Goal: Task Accomplishment & Management: Manage account settings

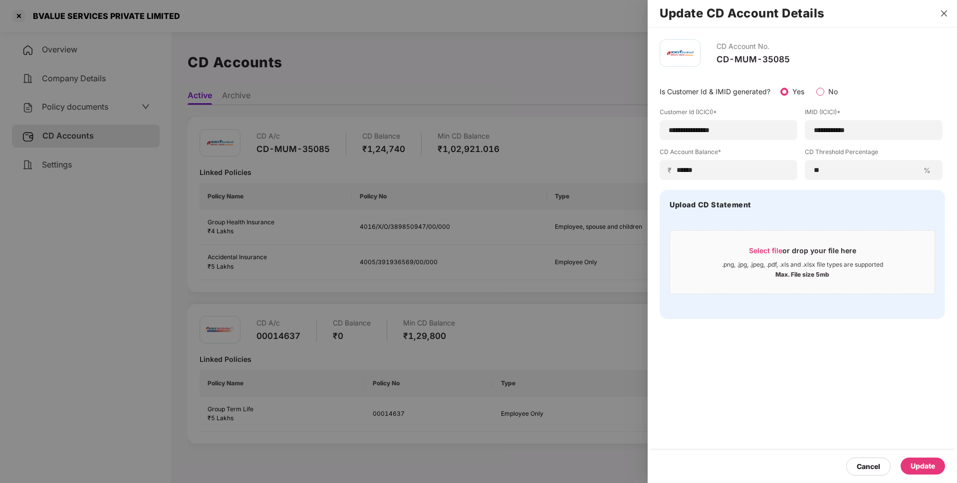
click at [943, 11] on icon "close" at bounding box center [944, 13] width 8 height 8
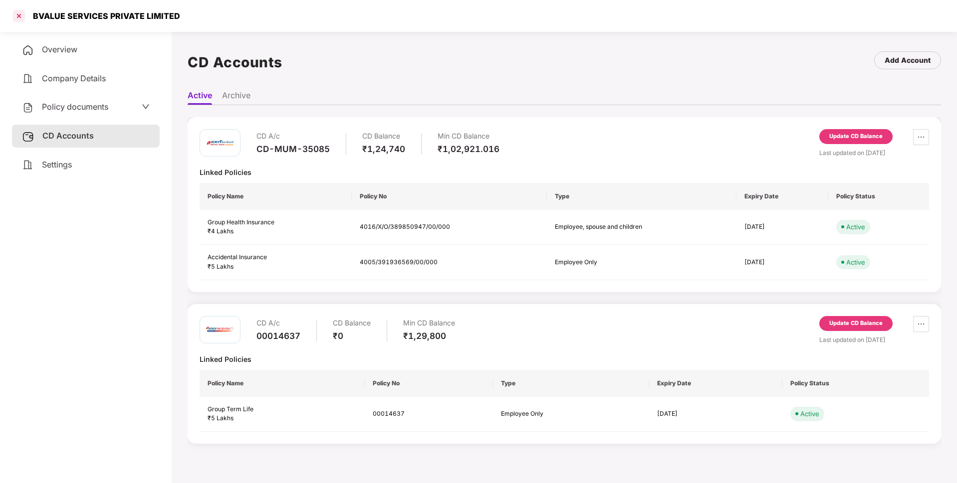
click at [18, 16] on div at bounding box center [19, 16] width 16 height 16
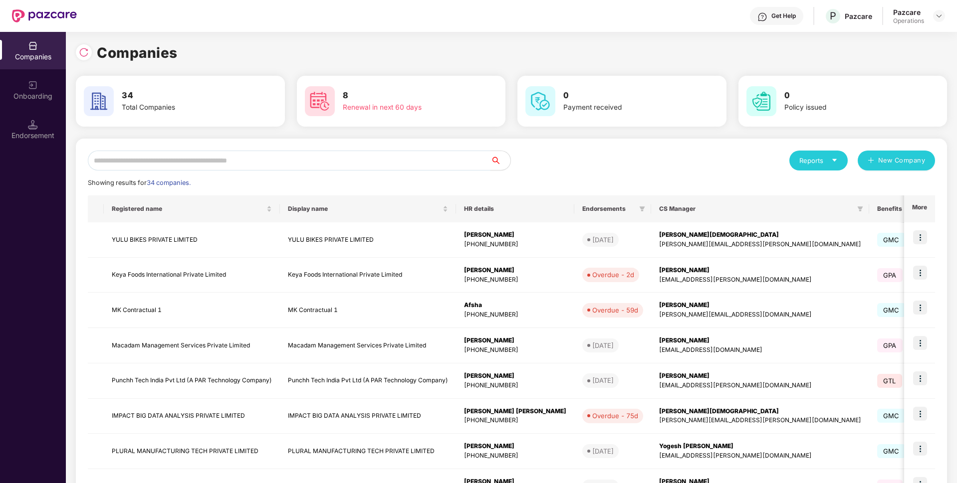
click at [178, 169] on input "text" at bounding box center [289, 161] width 403 height 20
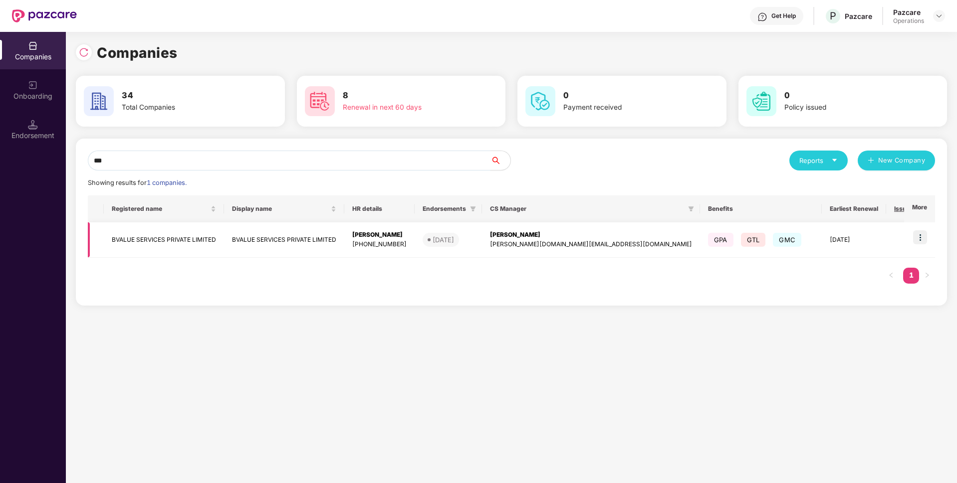
type input "***"
click at [917, 234] on img at bounding box center [920, 237] width 14 height 14
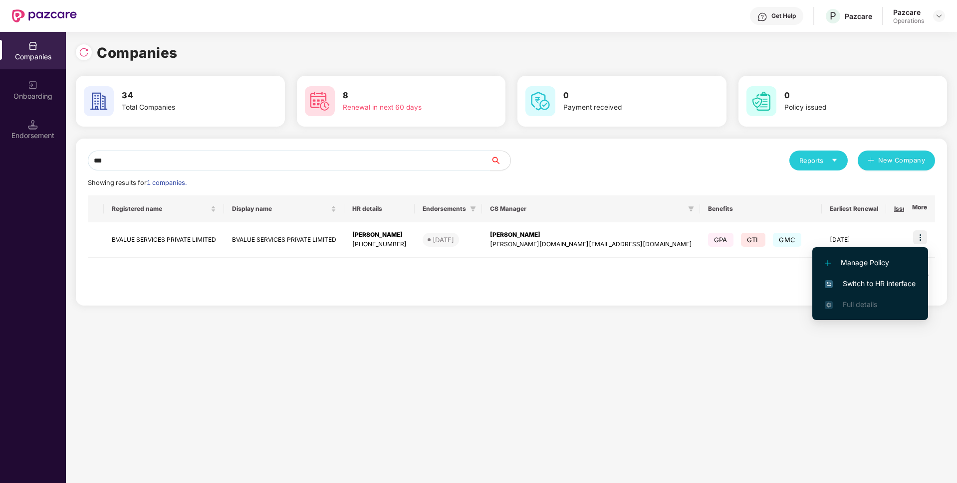
click at [863, 282] on span "Switch to HR interface" at bounding box center [870, 283] width 91 height 11
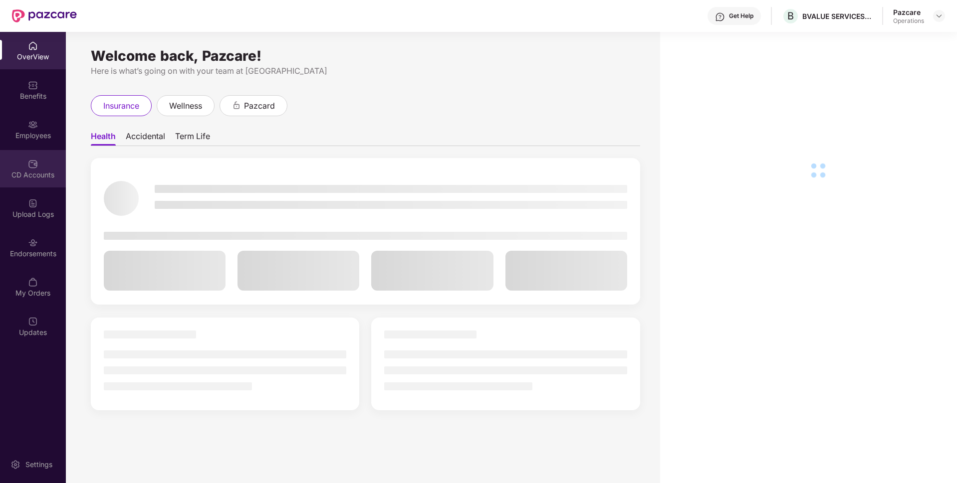
click at [23, 160] on div "CD Accounts" at bounding box center [33, 168] width 66 height 37
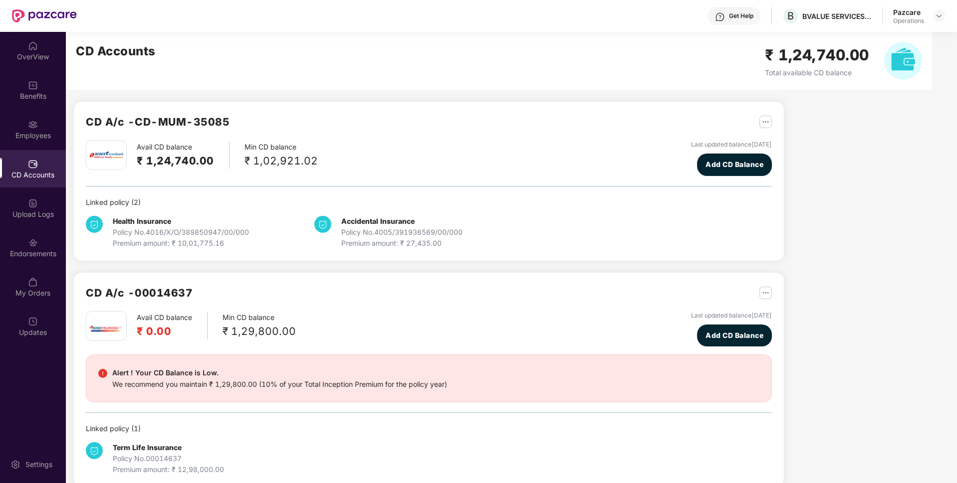
click at [19, 169] on div "CD Accounts" at bounding box center [33, 168] width 66 height 37
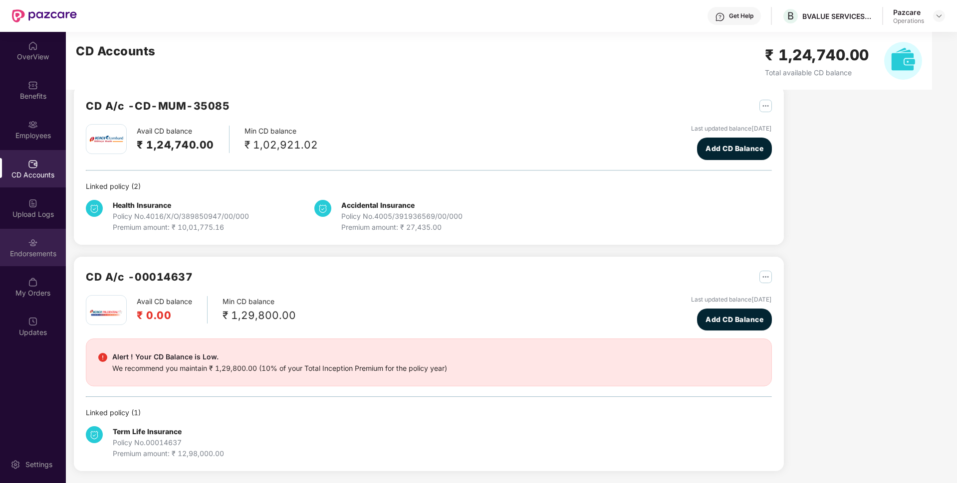
click at [37, 258] on div "Endorsements" at bounding box center [33, 254] width 66 height 10
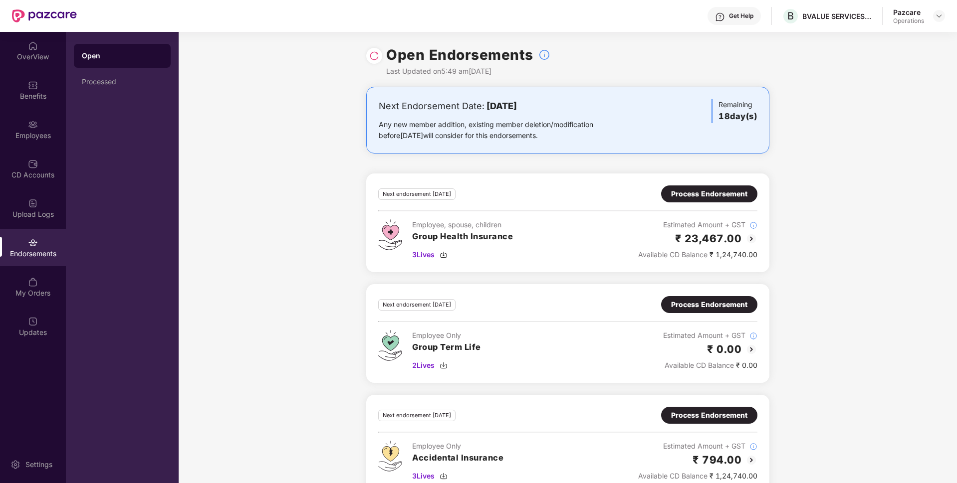
scroll to position [22, 0]
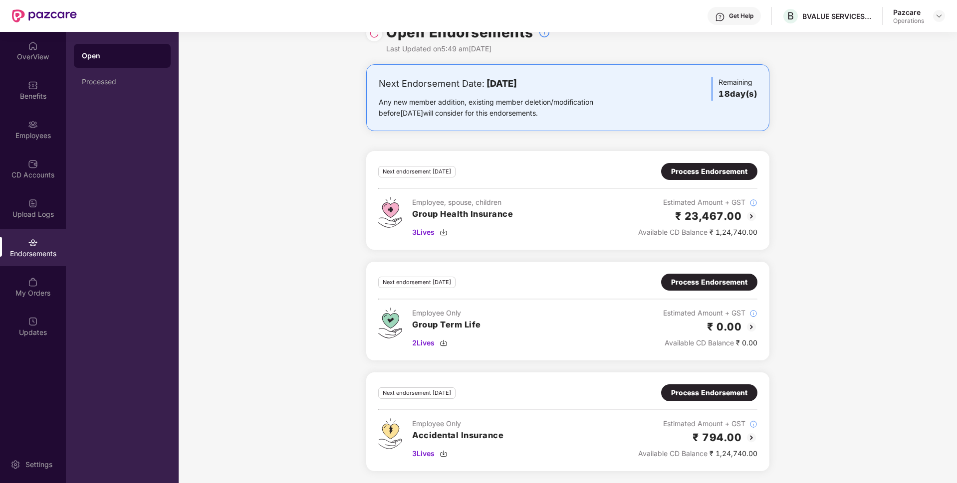
click at [732, 285] on div "Process Endorsement" at bounding box center [709, 282] width 76 height 11
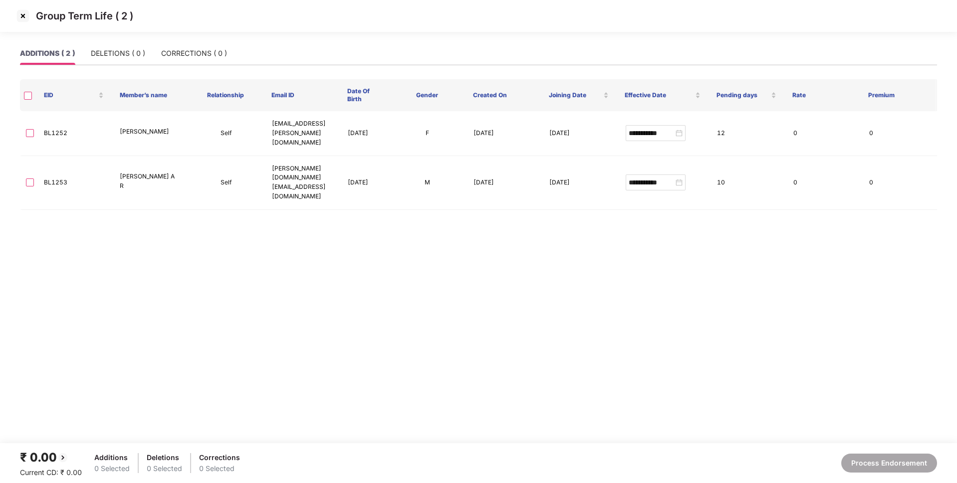
click at [23, 17] on img at bounding box center [23, 16] width 16 height 16
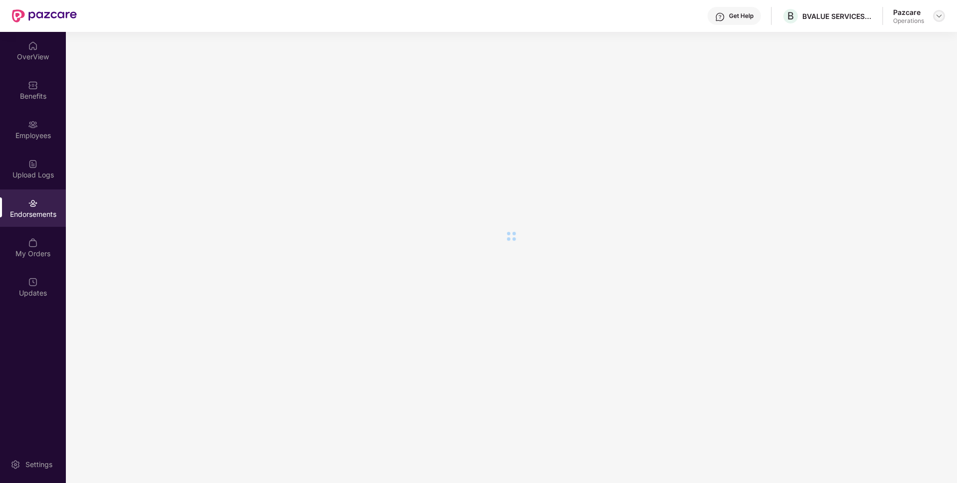
click at [938, 18] on img at bounding box center [939, 16] width 8 height 8
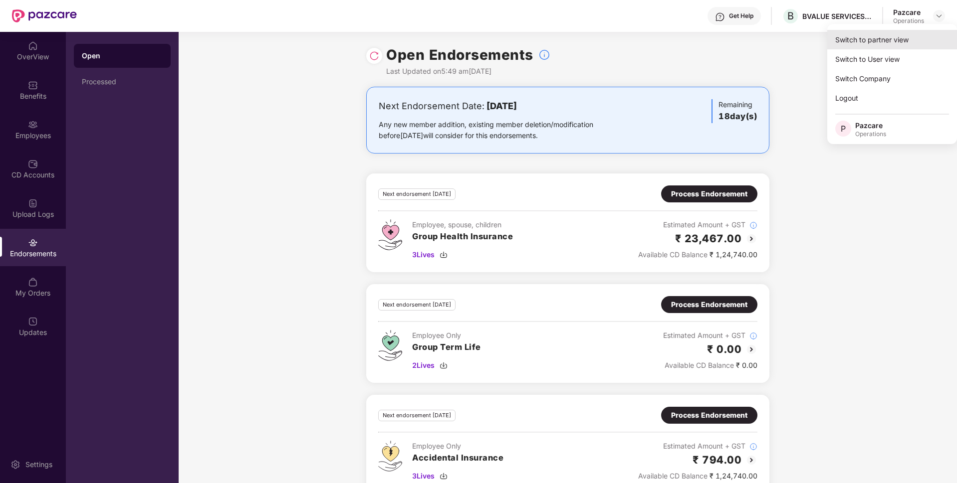
click at [879, 37] on div "Switch to partner view" at bounding box center [892, 39] width 130 height 19
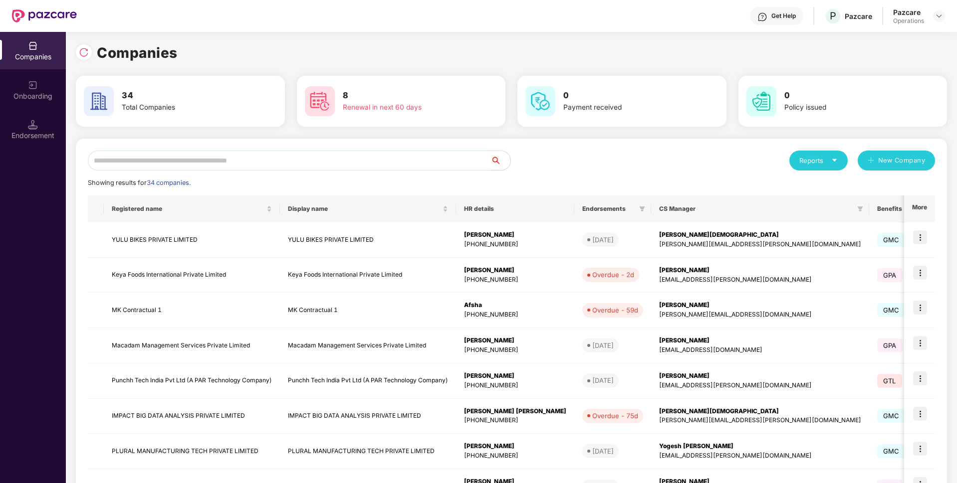
click at [202, 157] on input "text" at bounding box center [289, 161] width 403 height 20
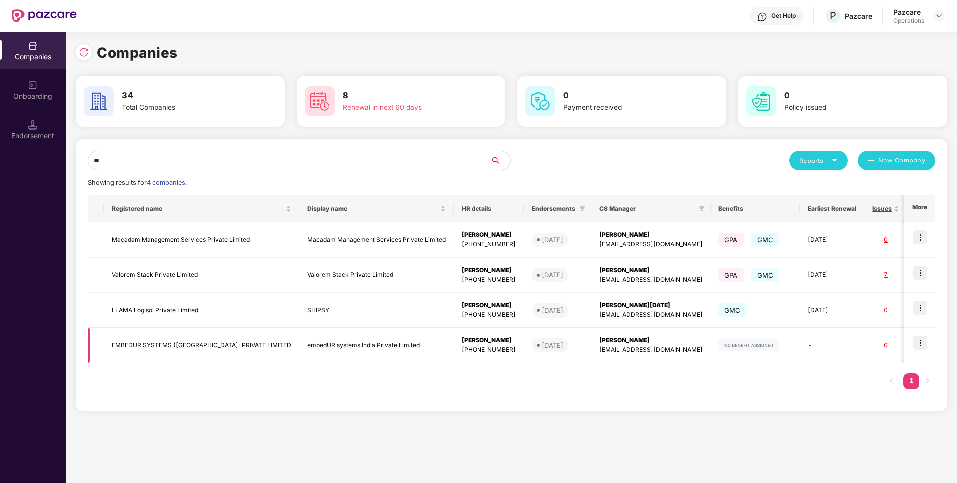
type input "**"
click at [922, 342] on img at bounding box center [920, 343] width 14 height 14
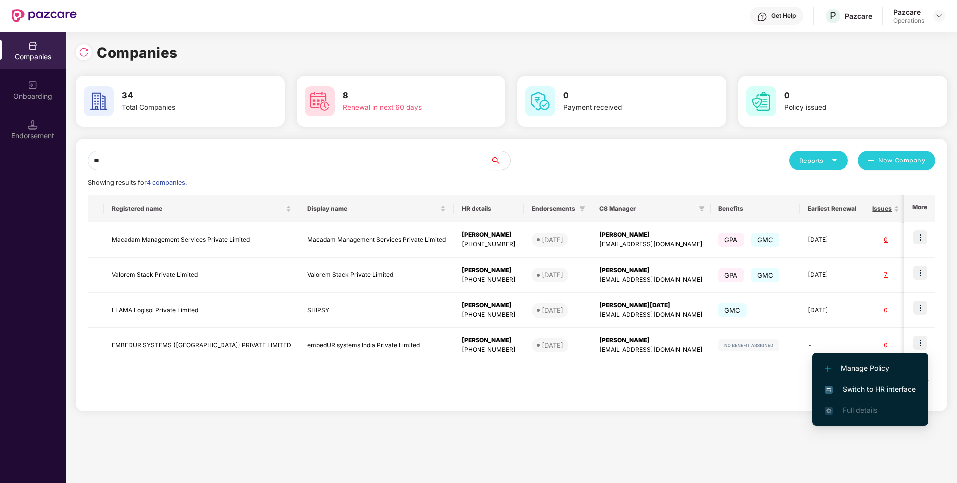
click at [872, 387] on span "Switch to HR interface" at bounding box center [870, 389] width 91 height 11
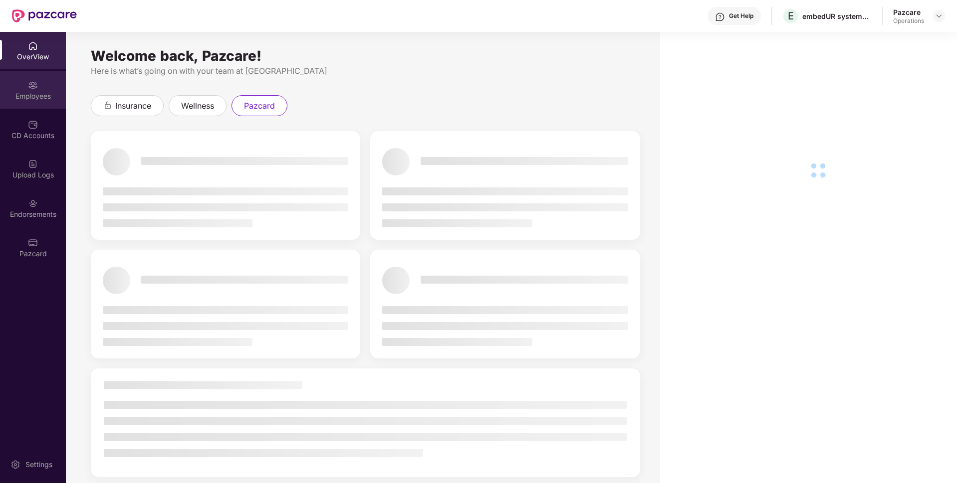
click at [26, 95] on div "Employees" at bounding box center [33, 96] width 66 height 10
